Goal: Task Accomplishment & Management: Manage account settings

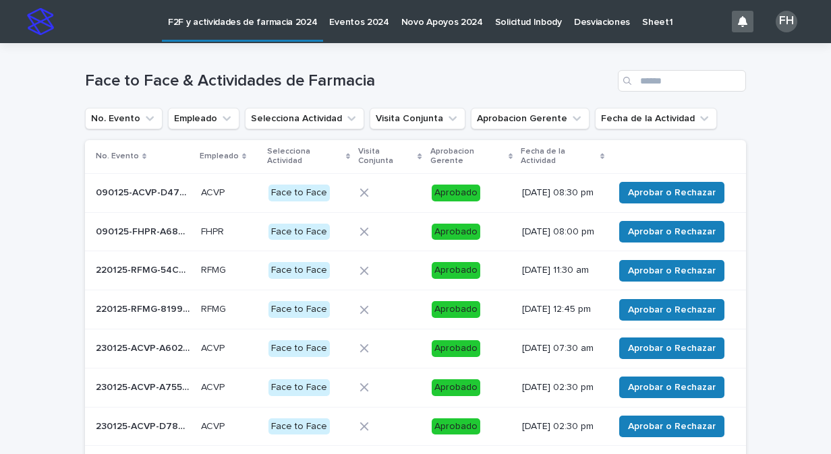
scroll to position [295, 0]
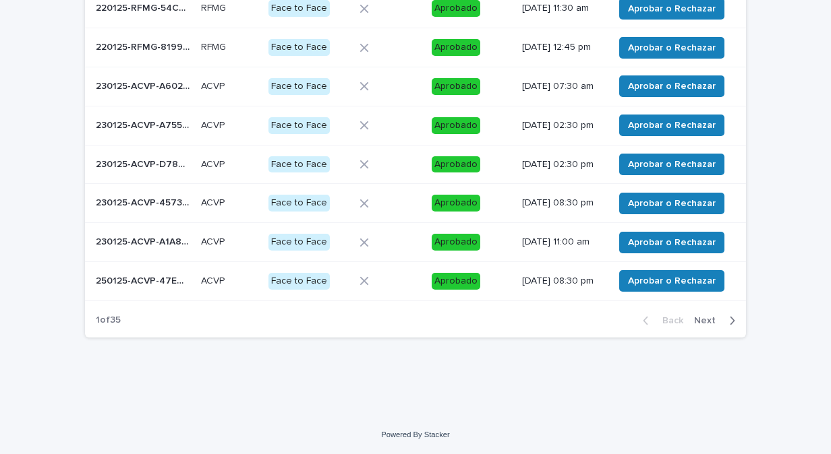
click at [694, 322] on span "Next" at bounding box center [709, 320] width 30 height 9
click at [696, 322] on span "Next" at bounding box center [709, 320] width 30 height 9
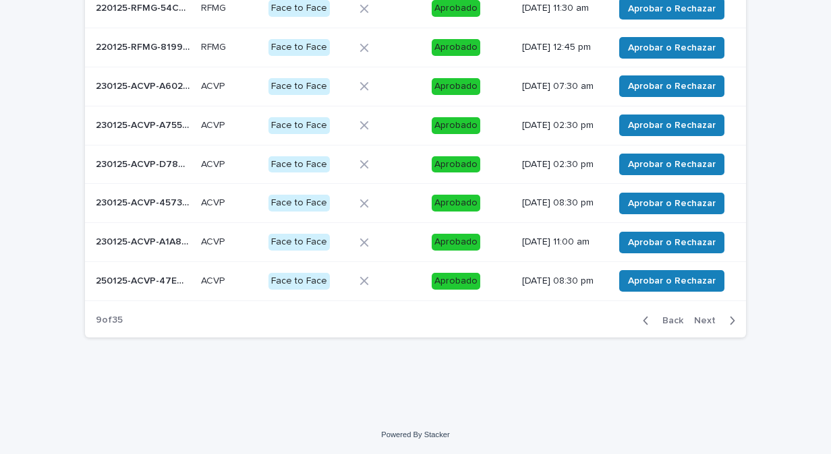
click at [696, 322] on span "Next" at bounding box center [709, 320] width 30 height 9
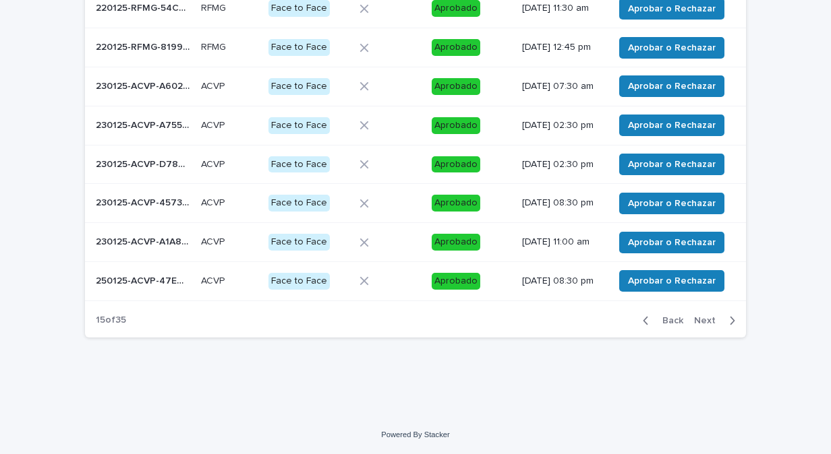
click at [696, 322] on span "Next" at bounding box center [709, 320] width 30 height 9
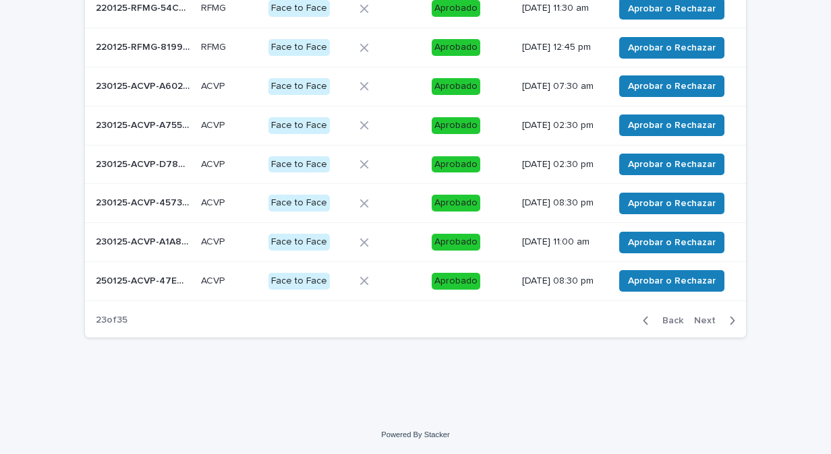
click at [696, 322] on span "Next" at bounding box center [709, 320] width 30 height 9
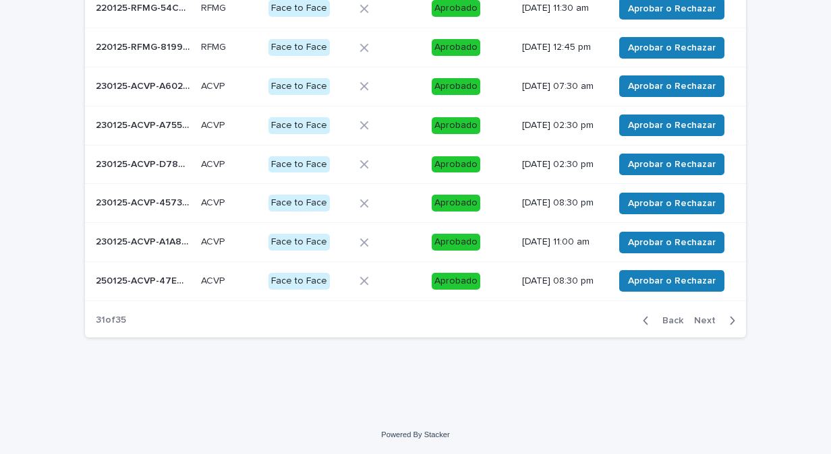
click at [696, 322] on span "Next" at bounding box center [709, 320] width 30 height 9
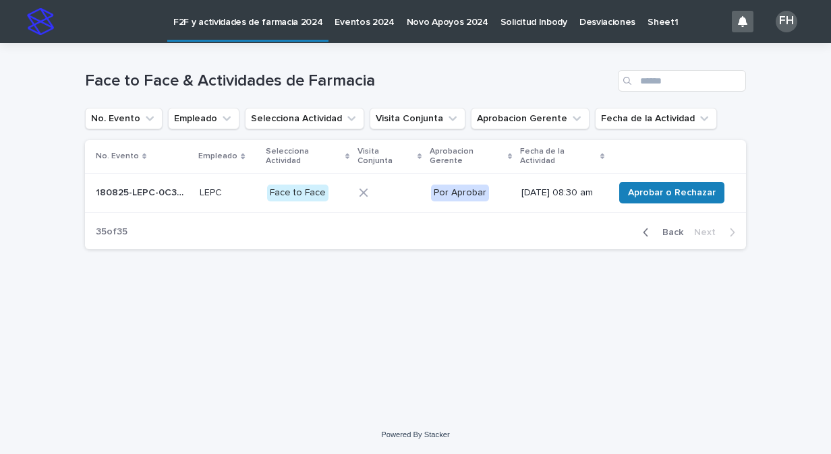
click at [647, 239] on icon "button" at bounding box center [645, 233] width 6 height 12
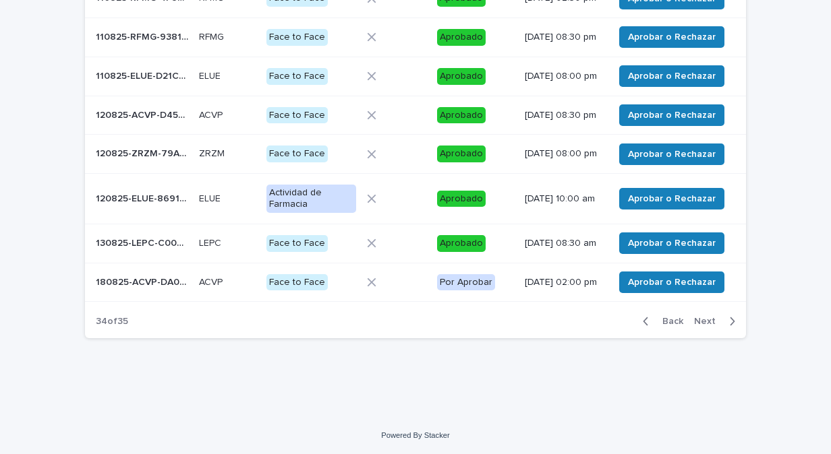
scroll to position [330, 0]
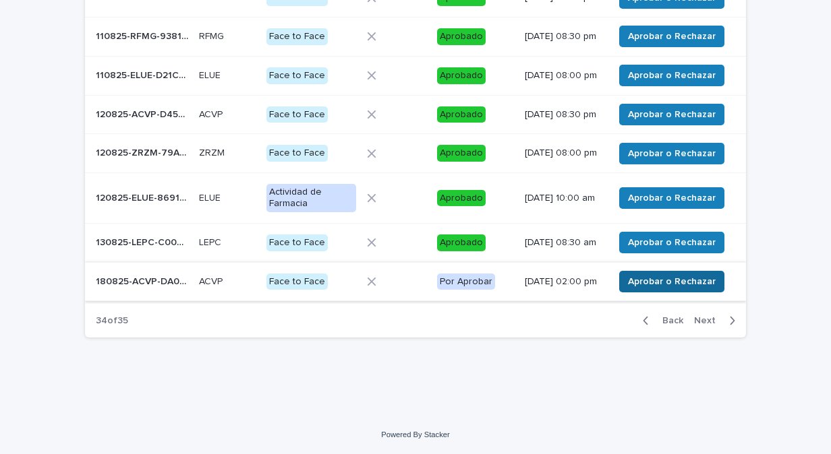
click at [644, 282] on span "Aprobar o Rechazar" at bounding box center [672, 281] width 88 height 13
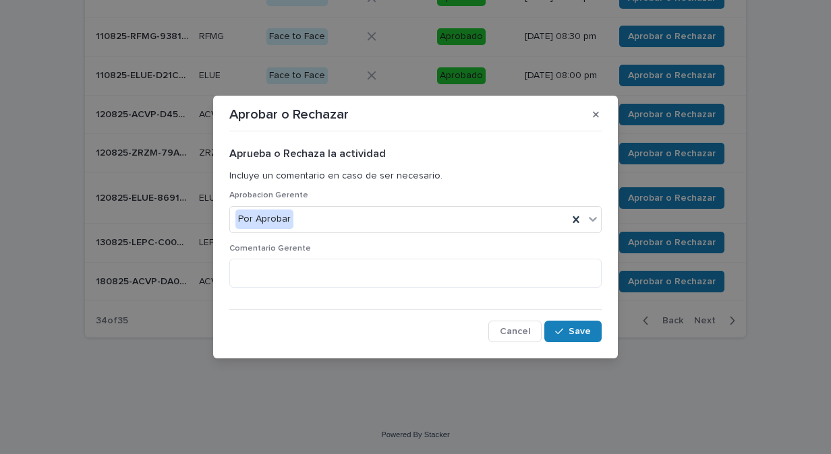
click at [628, 303] on div "Aprobar o Rechazar Aprueba o Rechaza la actividad Incluye un comentario en caso…" at bounding box center [415, 227] width 831 height 454
click at [591, 120] on button "button" at bounding box center [595, 115] width 22 height 22
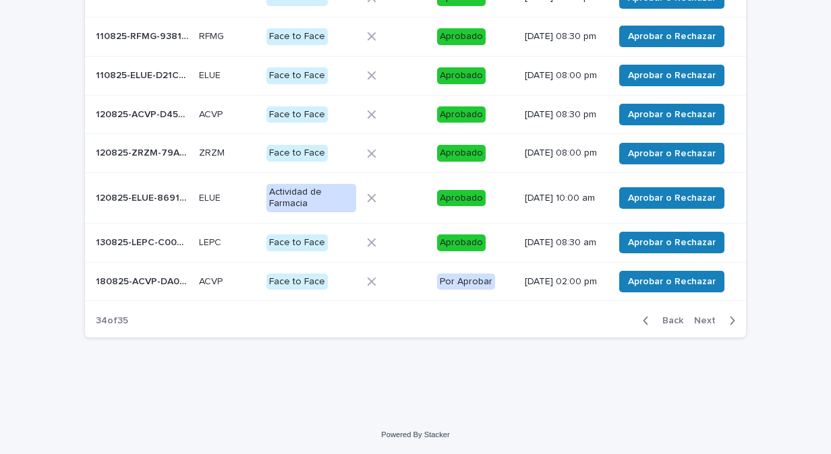
click at [159, 278] on p "180825-ACVP-DA08A2" at bounding box center [143, 281] width 95 height 14
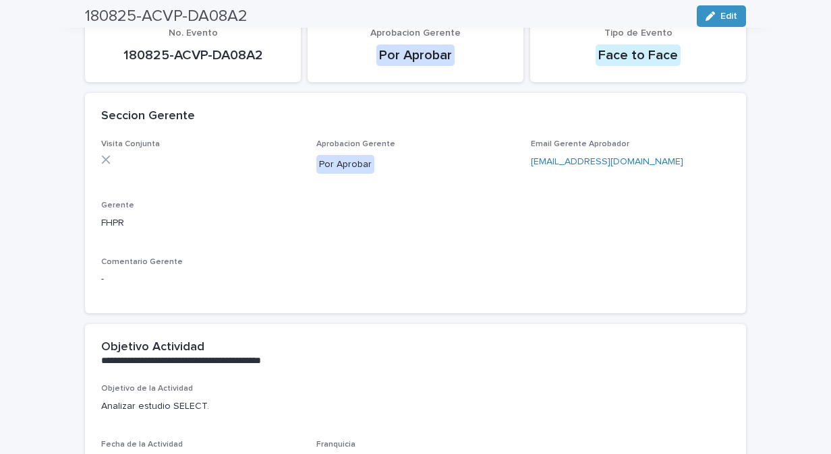
scroll to position [23, 0]
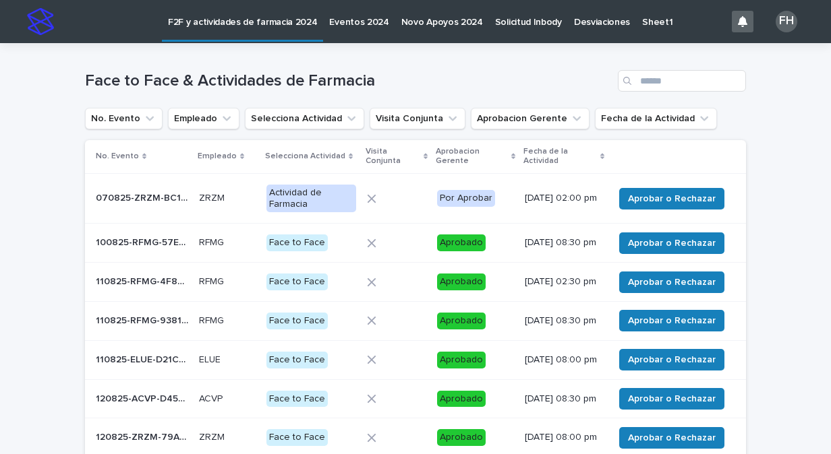
scroll to position [330, 0]
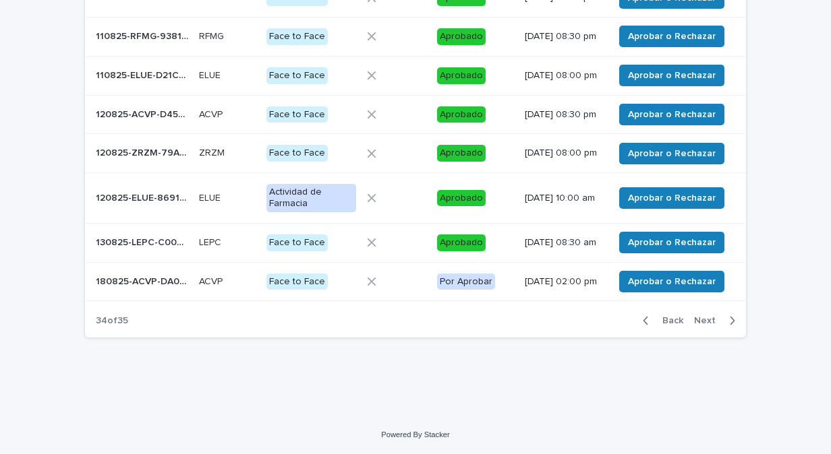
click at [701, 322] on span "Next" at bounding box center [709, 320] width 30 height 9
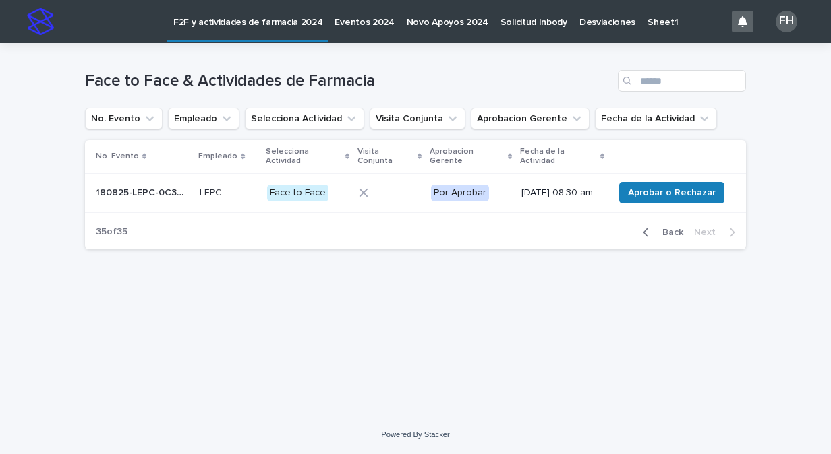
click at [164, 204] on div "180825-LEPC-0C3B0E 180825-LEPC-0C3B0E" at bounding box center [142, 193] width 93 height 22
click at [635, 198] on span "Aprobar o Rechazar" at bounding box center [672, 192] width 88 height 13
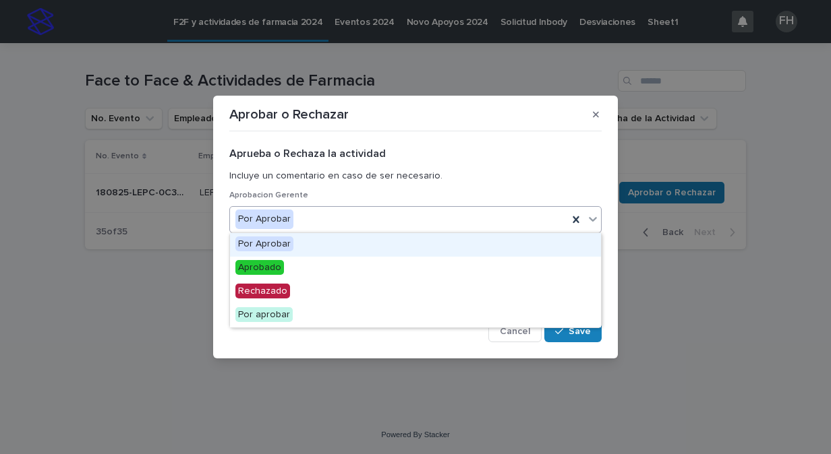
click at [592, 221] on icon at bounding box center [593, 219] width 8 height 5
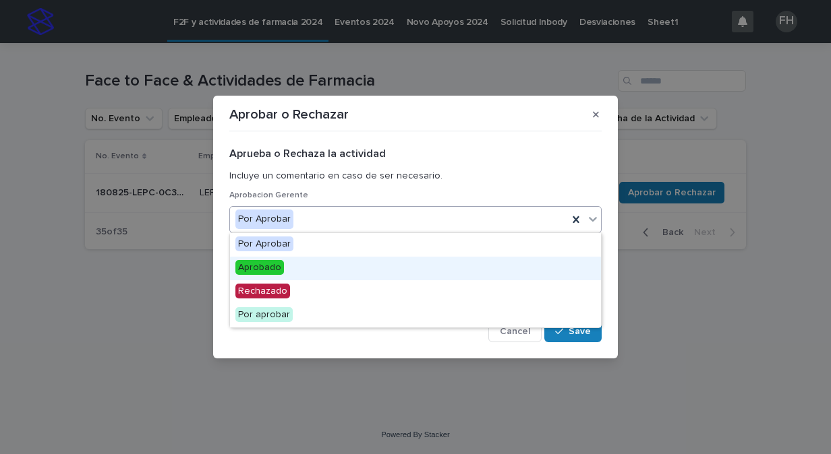
click at [531, 268] on div "Aprobado" at bounding box center [415, 269] width 371 height 24
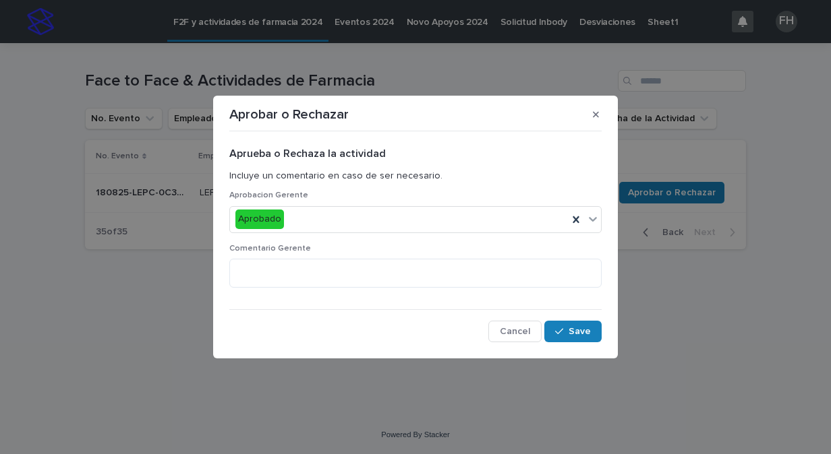
click at [582, 345] on div "Aprueba o Rechaza la actividad Incluye un comentario en caso de ser necesario. …" at bounding box center [415, 239] width 379 height 212
click at [582, 341] on button "Save" at bounding box center [572, 332] width 57 height 22
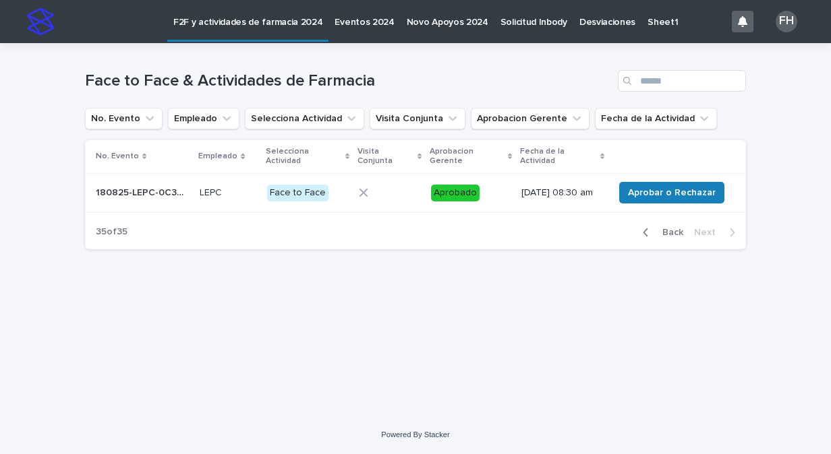
click at [589, 306] on div "Loading... Saving… Loading... Saving… Face to Face & Actividades de Farmacia No…" at bounding box center [415, 212] width 674 height 339
click at [648, 237] on icon "button" at bounding box center [645, 233] width 6 height 12
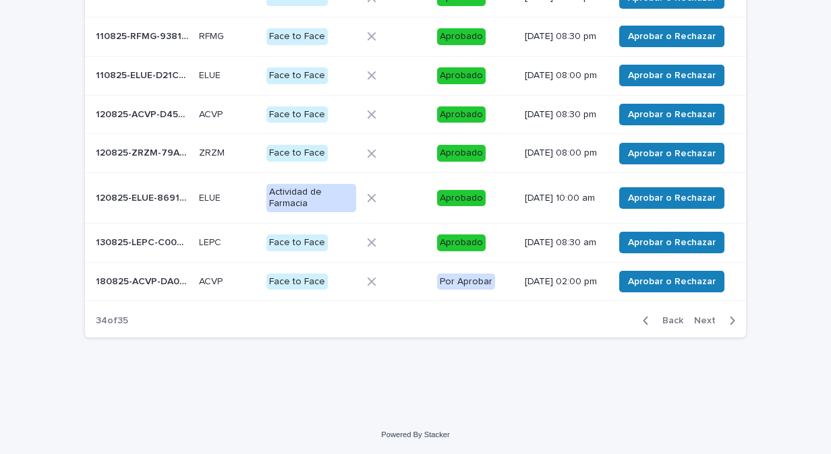
scroll to position [330, 0]
click at [654, 281] on span "Aprobar o Rechazar" at bounding box center [672, 281] width 88 height 13
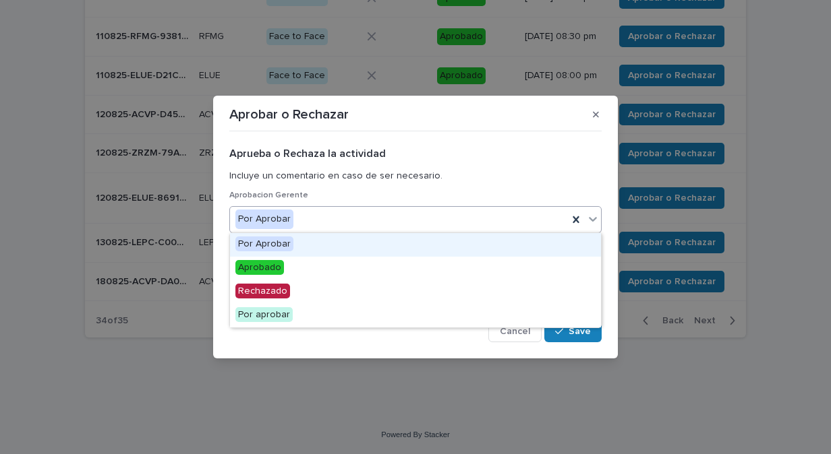
click at [591, 213] on icon at bounding box center [592, 218] width 13 height 13
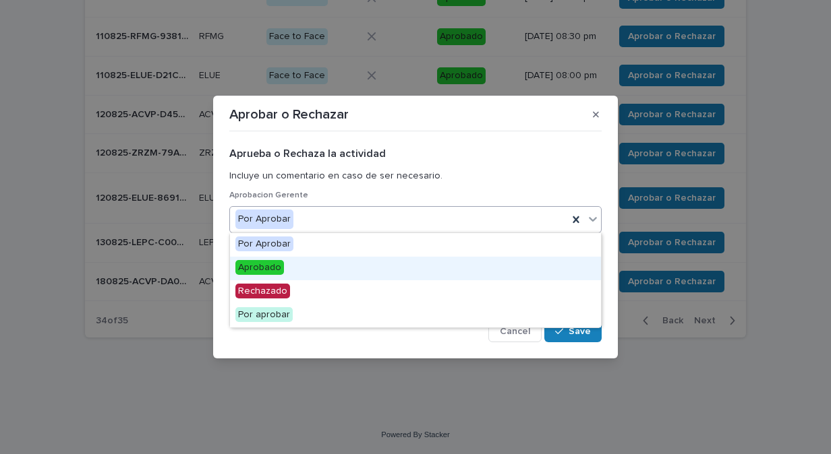
click at [548, 266] on div "Aprobado" at bounding box center [415, 269] width 371 height 24
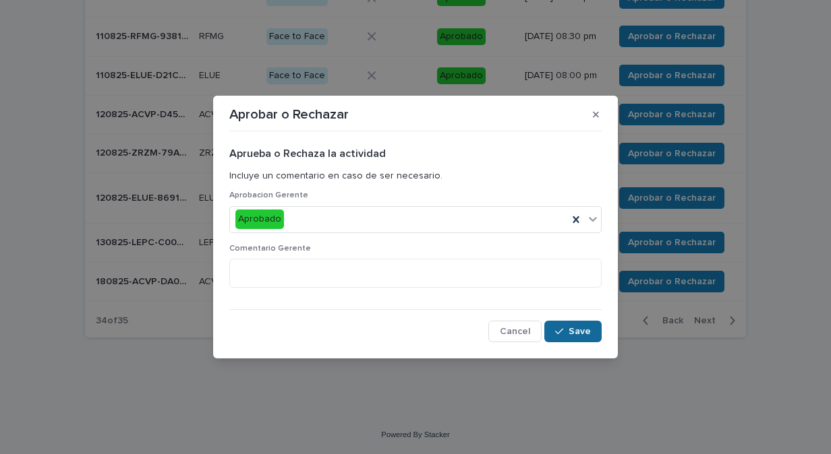
click at [586, 330] on span "Save" at bounding box center [579, 331] width 22 height 9
